Goal: Information Seeking & Learning: Understand process/instructions

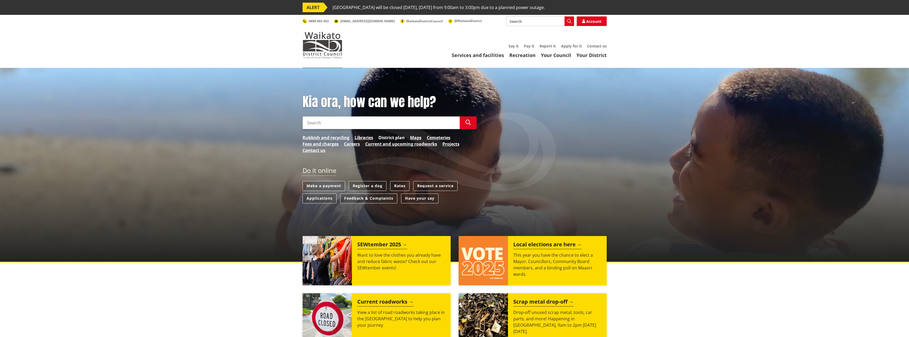
click at [383, 137] on link "District plan" at bounding box center [392, 138] width 26 height 6
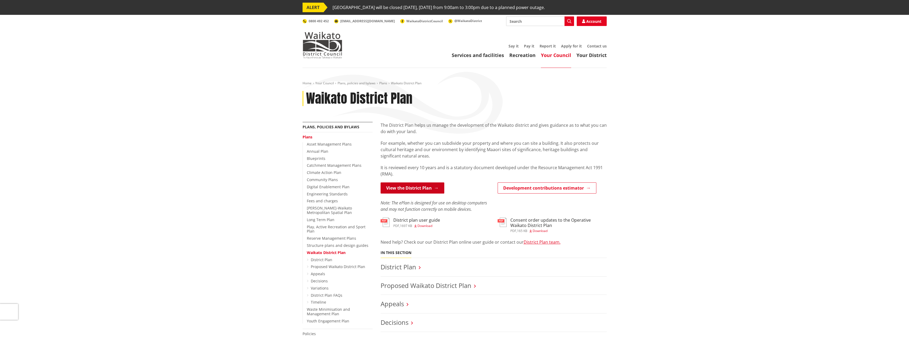
click at [417, 189] on link "View the District Plan" at bounding box center [413, 188] width 64 height 11
click at [415, 191] on link "View the District Plan" at bounding box center [413, 188] width 64 height 11
